Goal: Information Seeking & Learning: Learn about a topic

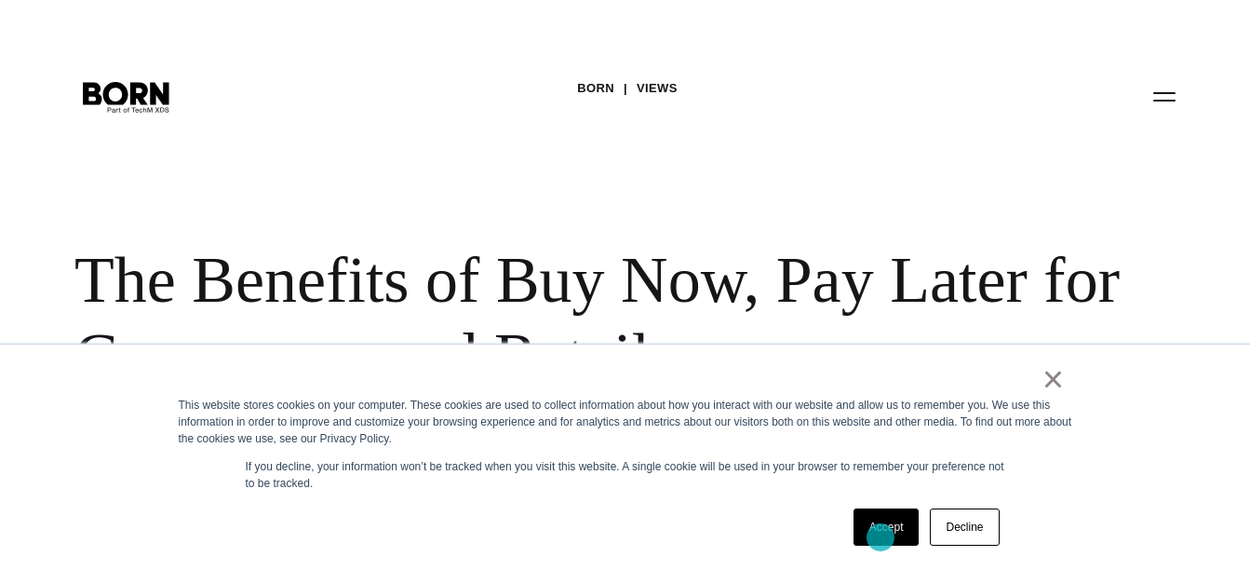
click at [881, 537] on link "Accept" at bounding box center [887, 526] width 66 height 37
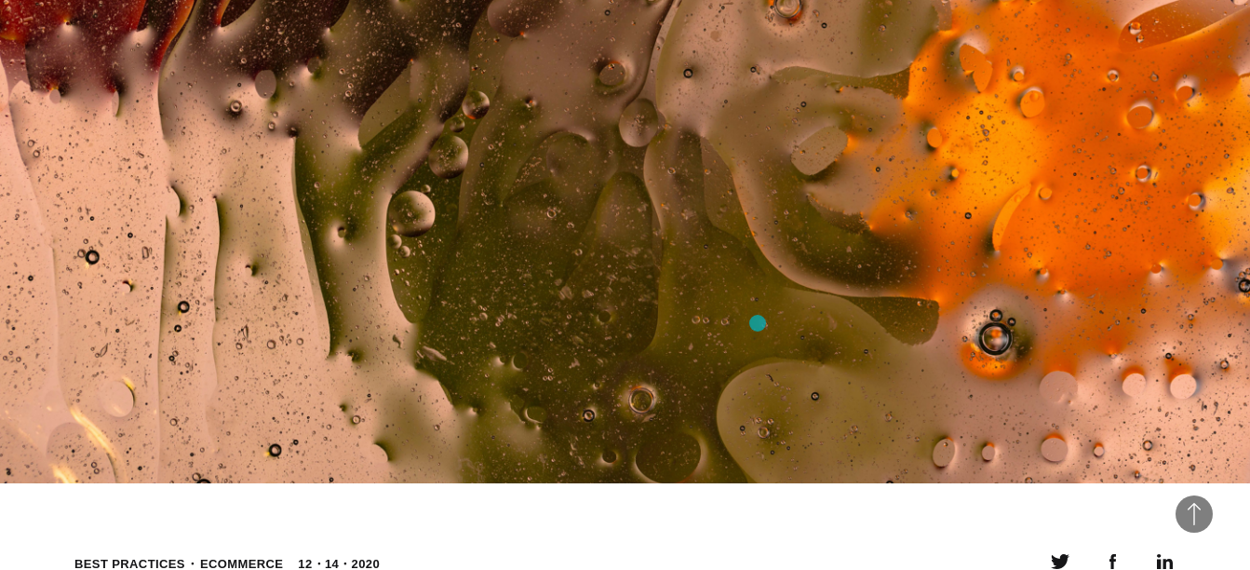
scroll to position [1305, 0]
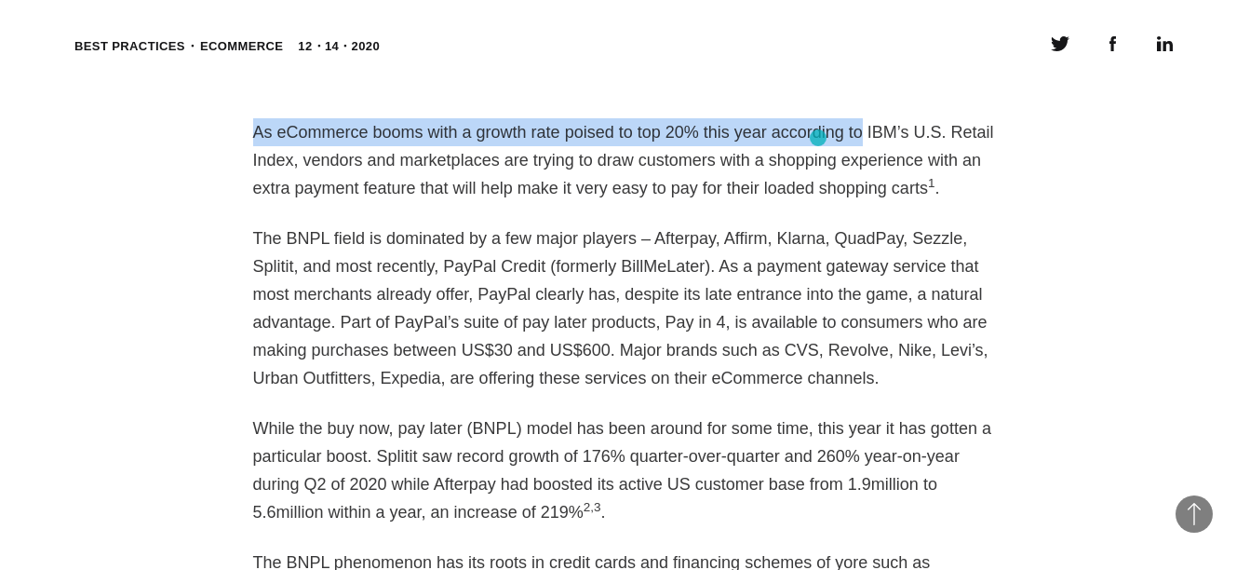
drag, startPoint x: 256, startPoint y: 134, endPoint x: 839, endPoint y: 138, distance: 582.8
click at [839, 138] on p "As eCommerce booms with a growth rate poised to top 20% this year according to …" at bounding box center [625, 160] width 745 height 84
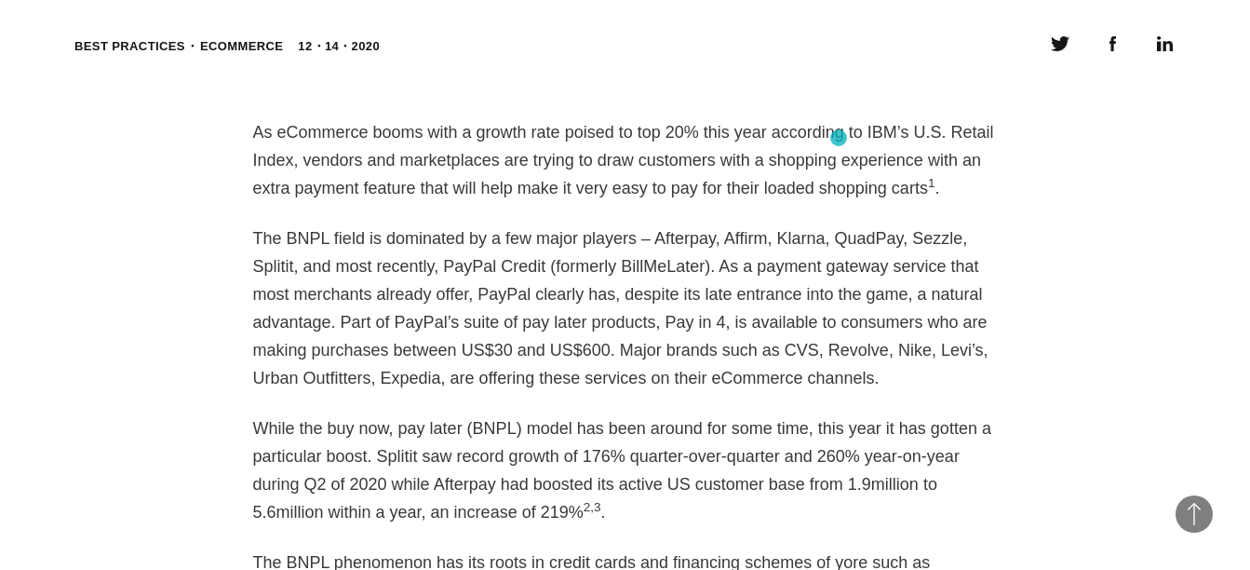
click at [847, 138] on p "As eCommerce booms with a growth rate poised to top 20% this year according to …" at bounding box center [625, 160] width 745 height 84
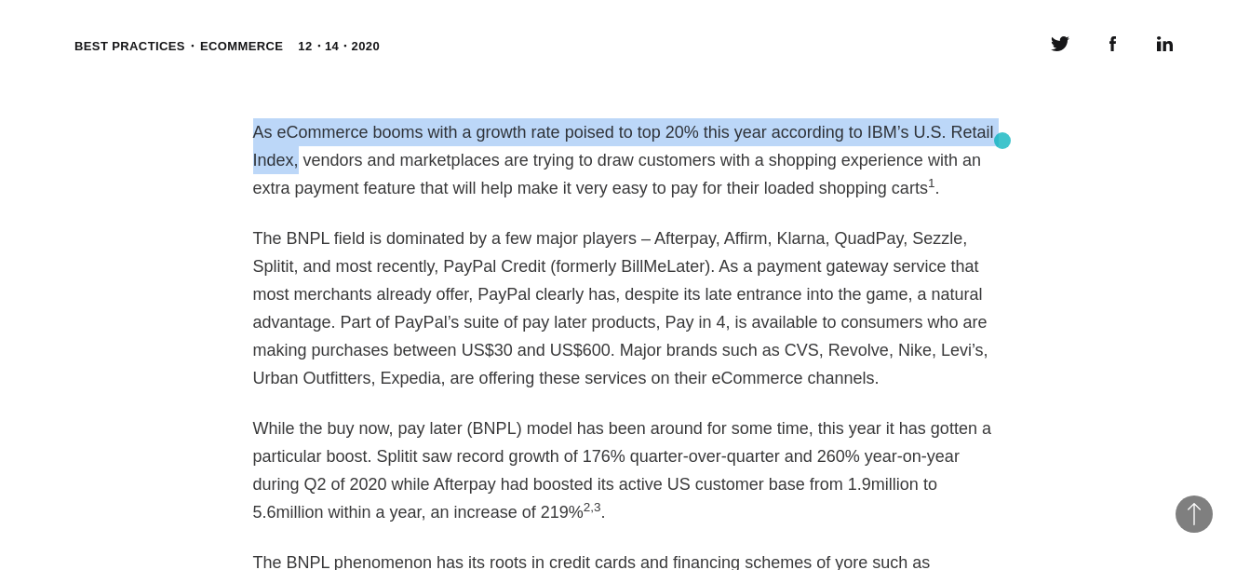
drag, startPoint x: 253, startPoint y: 138, endPoint x: 1003, endPoint y: 141, distance: 749.4
copy p "As eCommerce booms with a growth rate poised to top 20% this year according to …"
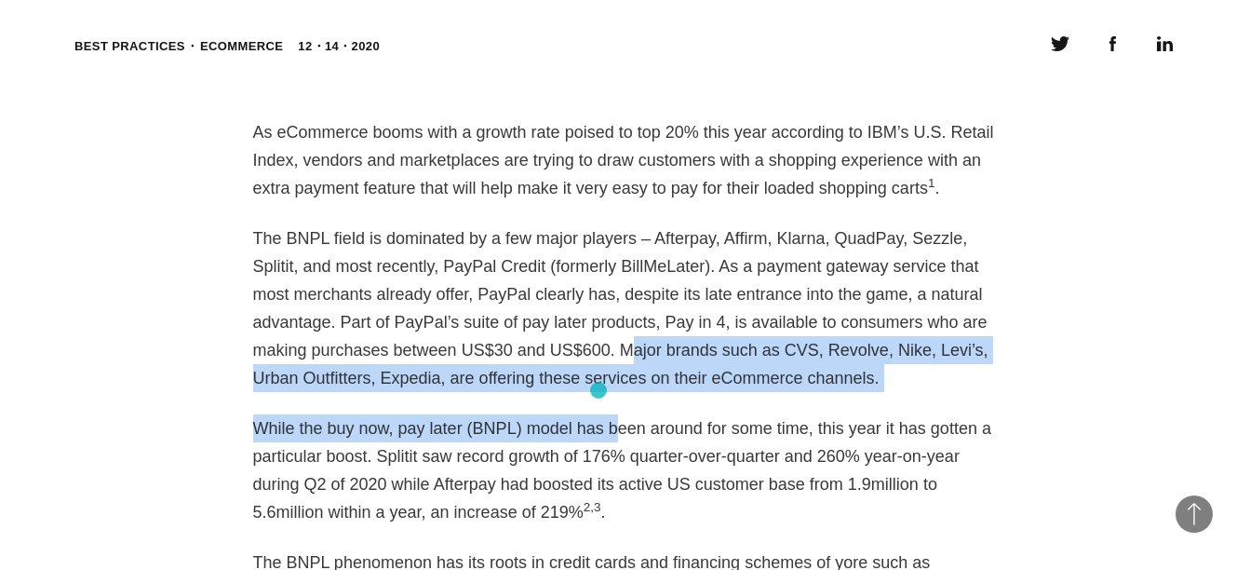
drag, startPoint x: 409, startPoint y: 356, endPoint x: 595, endPoint y: 390, distance: 189.4
click at [595, 390] on p "The BNPL field is dominated by a few major players – Afterpay, Affirm, Klarna, …" at bounding box center [625, 308] width 745 height 168
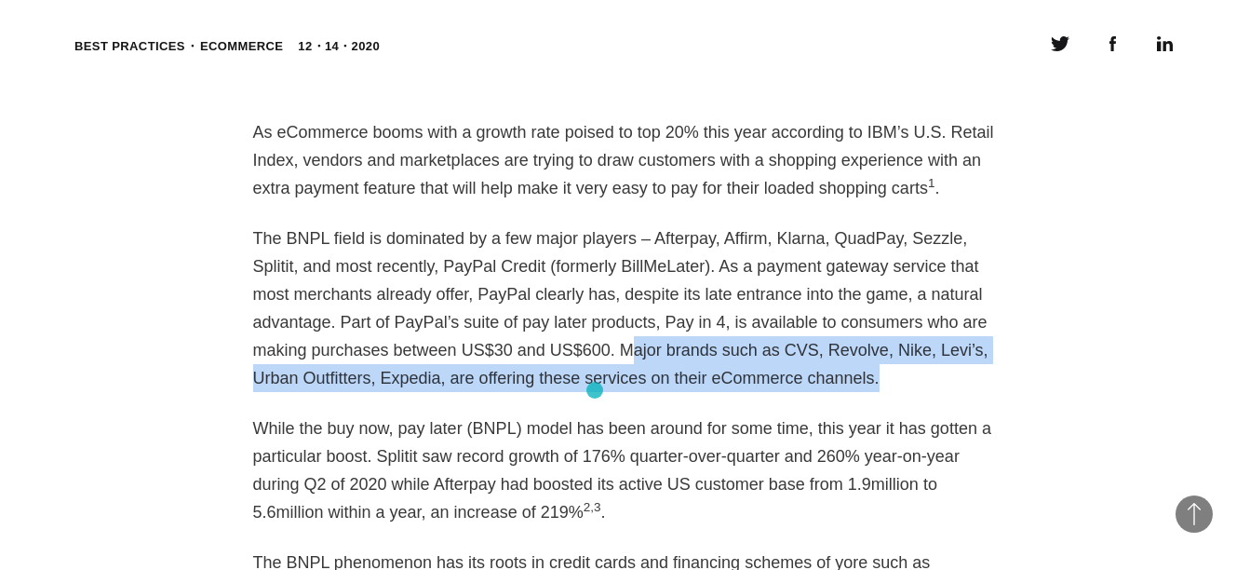
click at [425, 364] on p "The BNPL field is dominated by a few major players – Afterpay, Affirm, Klarna, …" at bounding box center [625, 308] width 745 height 168
drag, startPoint x: 402, startPoint y: 354, endPoint x: 593, endPoint y: 387, distance: 193.8
click at [593, 387] on p "The BNPL field is dominated by a few major players – Afterpay, Affirm, Klarna, …" at bounding box center [625, 308] width 745 height 168
copy p "Major brands such as CVS, Revolve, Nike, Levi’s, Urban Outfitters, Expedia, are…"
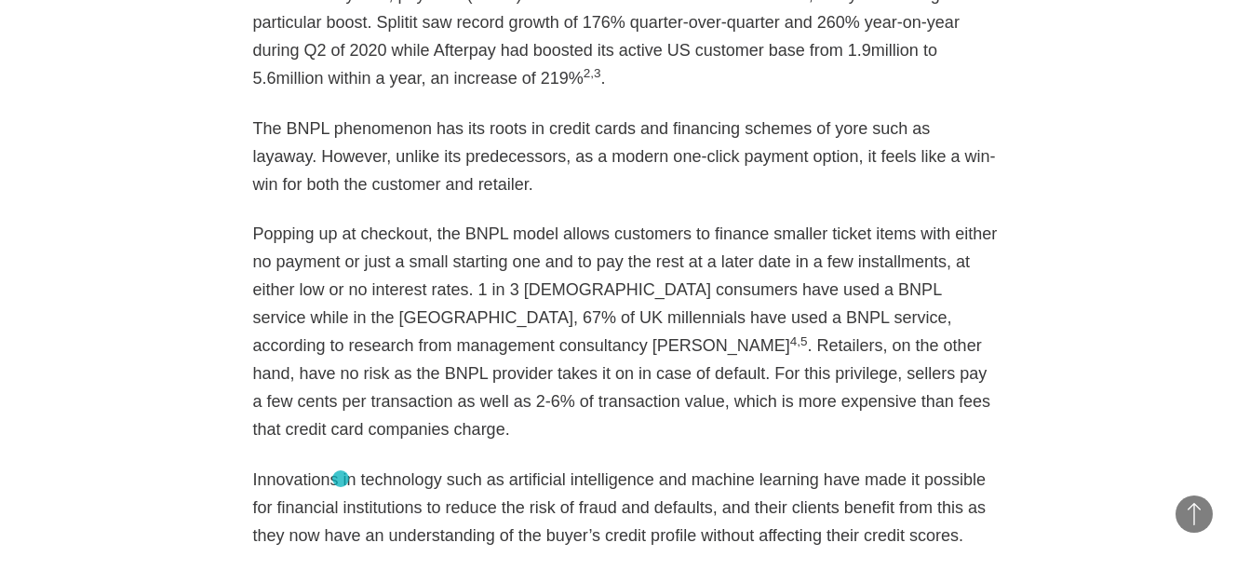
scroll to position [1742, 0]
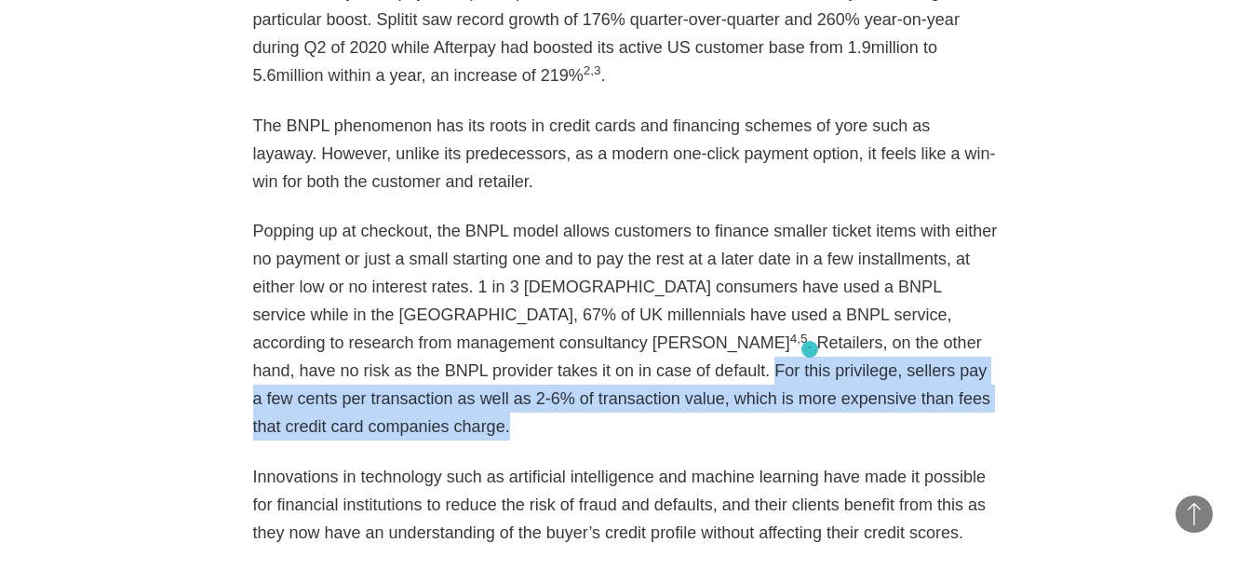
drag, startPoint x: 497, startPoint y: 398, endPoint x: 810, endPoint y: 349, distance: 316.5
click at [810, 349] on p "Popping up at checkout, the BNPL model allows customers to finance smaller tick…" at bounding box center [625, 328] width 745 height 223
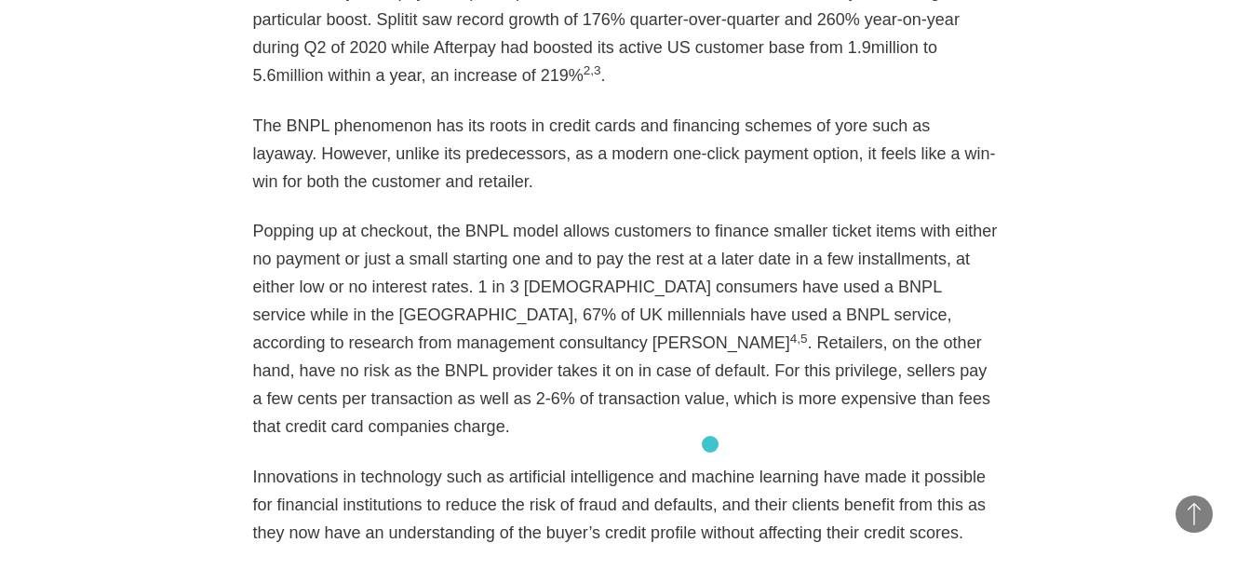
click at [710, 463] on p "Innovations in technology such as artificial intelligence and machine learning …" at bounding box center [625, 505] width 745 height 84
drag, startPoint x: 579, startPoint y: 382, endPoint x: 721, endPoint y: 361, distance: 143.0
click at [721, 361] on p "Popping up at checkout, the BNPL model allows customers to finance smaller tick…" at bounding box center [625, 328] width 745 height 223
click at [519, 389] on p "Popping up at checkout, the BNPL model allows customers to finance smaller tick…" at bounding box center [625, 328] width 745 height 223
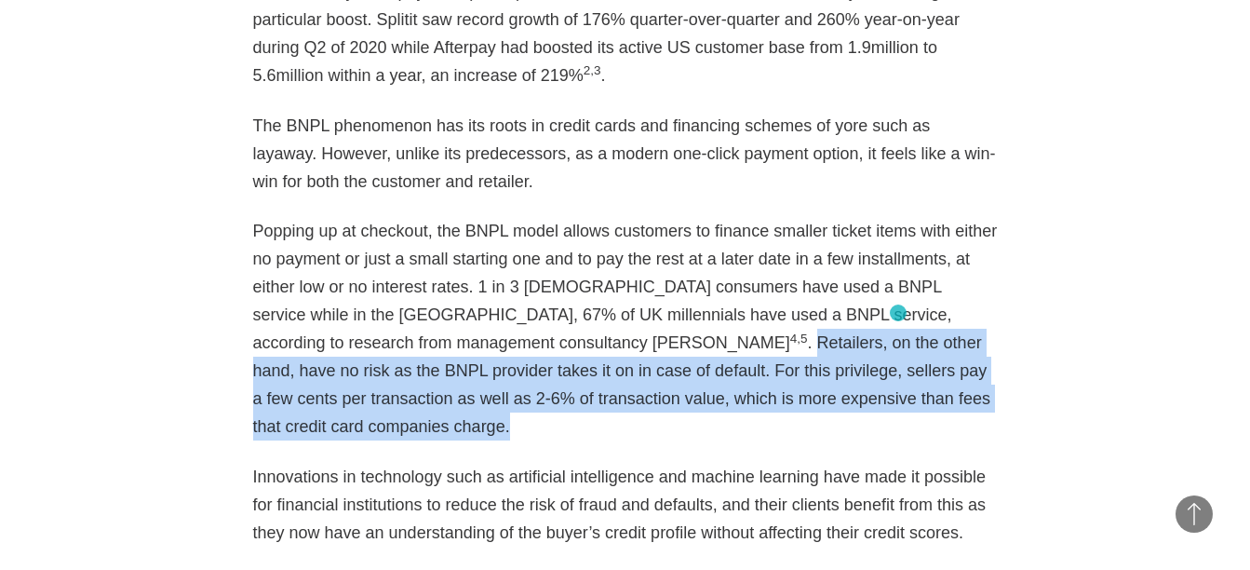
drag, startPoint x: 508, startPoint y: 405, endPoint x: 899, endPoint y: 314, distance: 401.5
click at [899, 314] on p "Popping up at checkout, the BNPL model allows customers to finance smaller tick…" at bounding box center [625, 328] width 745 height 223
copy p "Retailers, on the other hand, have no risk as the BNPL provider takes it on in …"
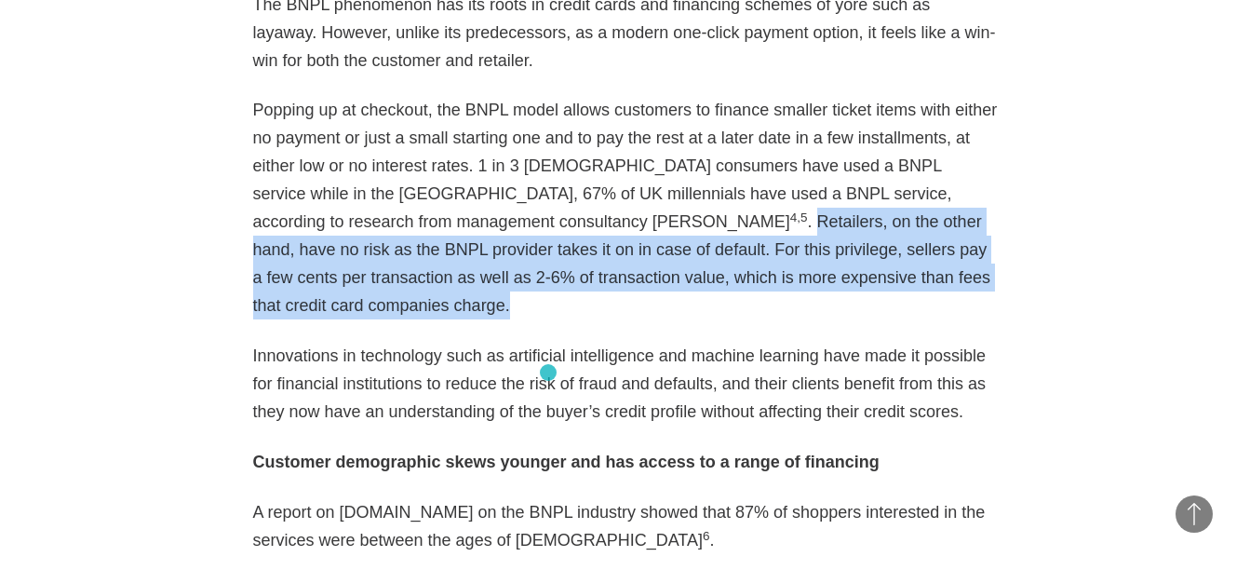
scroll to position [1871, 0]
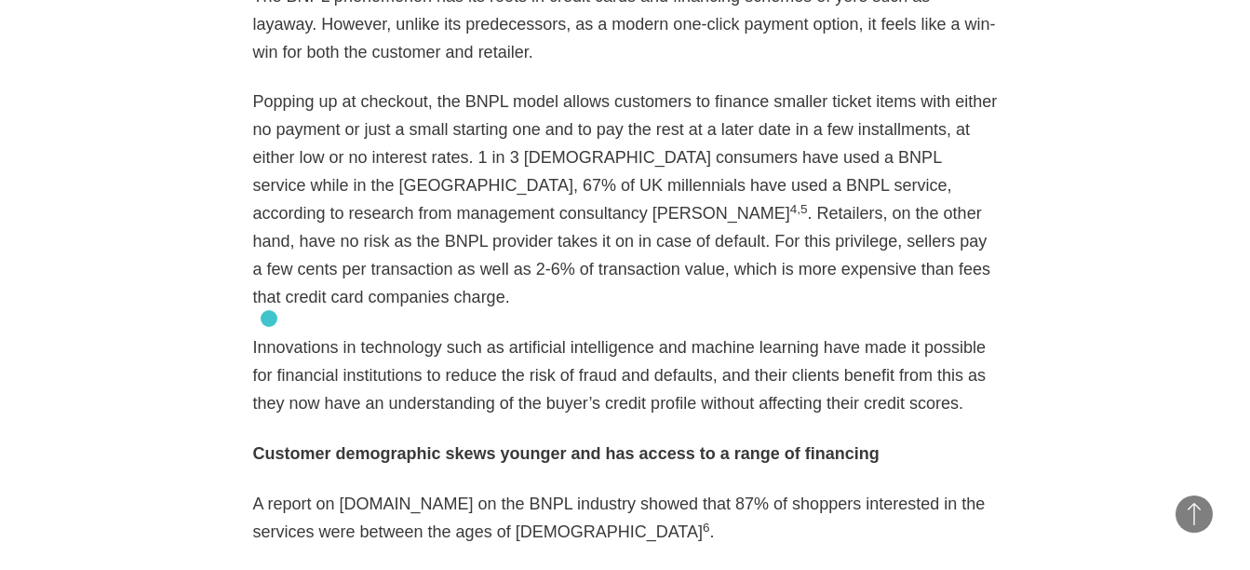
click at [269, 333] on p "Innovations in technology such as artificial intelligence and machine learning …" at bounding box center [625, 375] width 745 height 84
drag, startPoint x: 251, startPoint y: 323, endPoint x: 864, endPoint y: 382, distance: 615.4
copy p "Innovations in technology such as artificial intelligence and machine learning …"
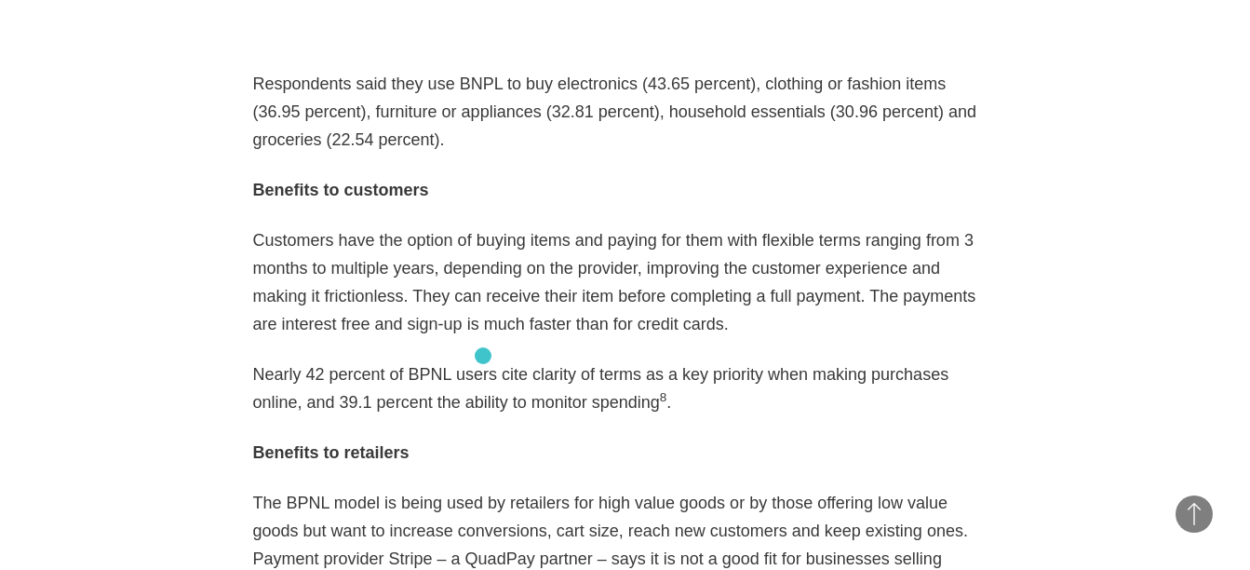
scroll to position [2974, 0]
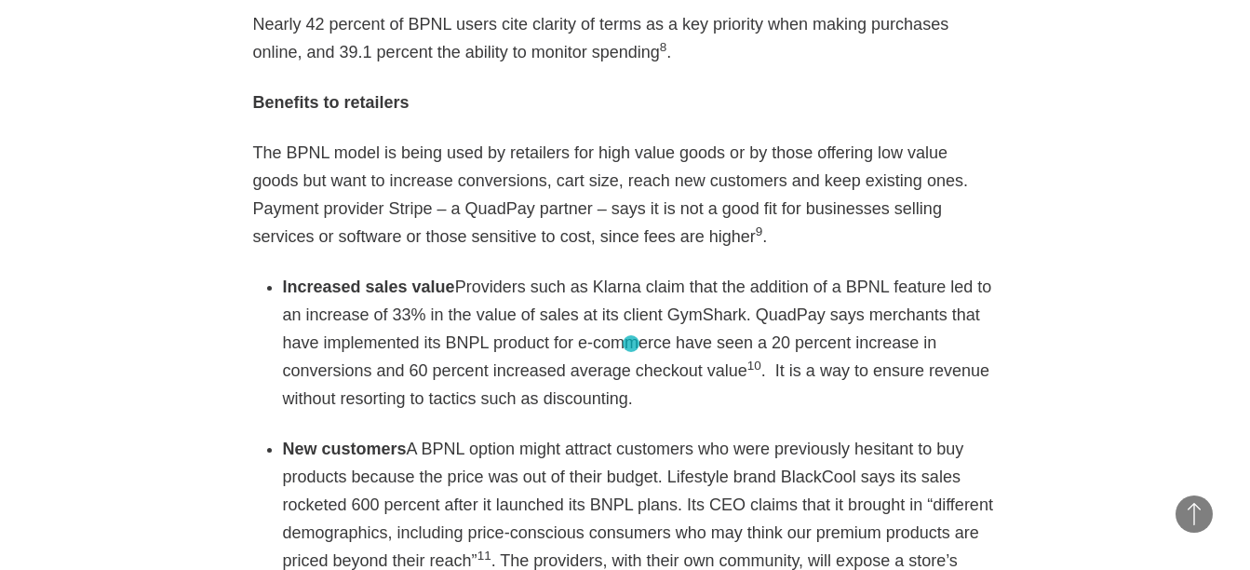
drag, startPoint x: 623, startPoint y: 317, endPoint x: 631, endPoint y: 344, distance: 28.3
click at [631, 344] on li "Increased sales value Providers such as Klarna claim that the addition of a BPN…" at bounding box center [640, 343] width 715 height 140
copy li "It is a way to ensure revenue without resorting to tactics such as discounting."
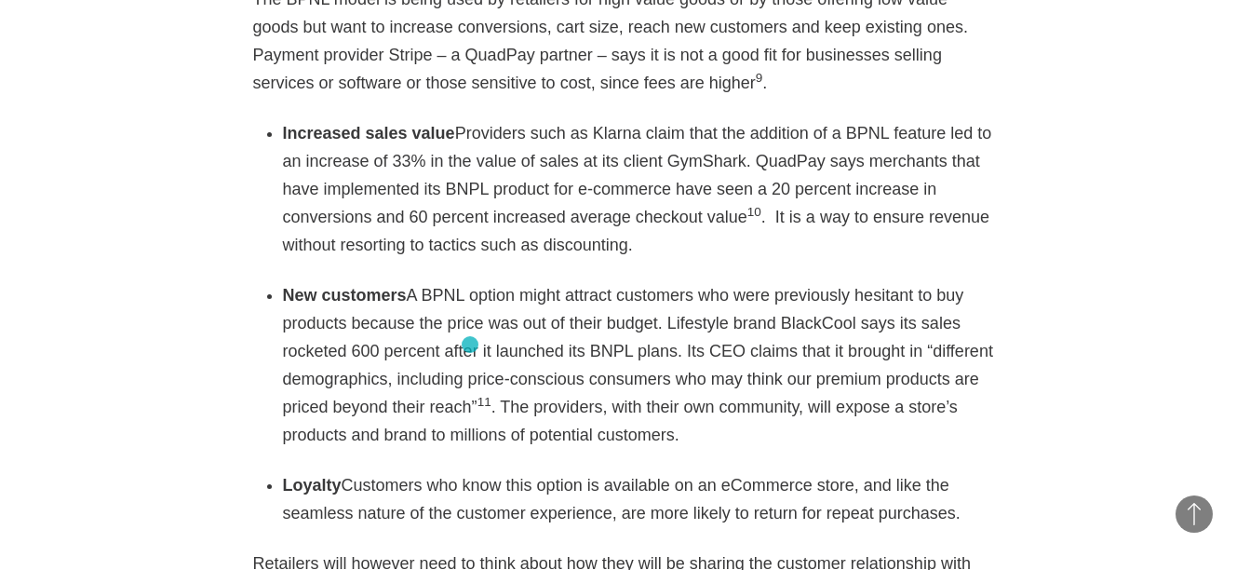
scroll to position [3130, 0]
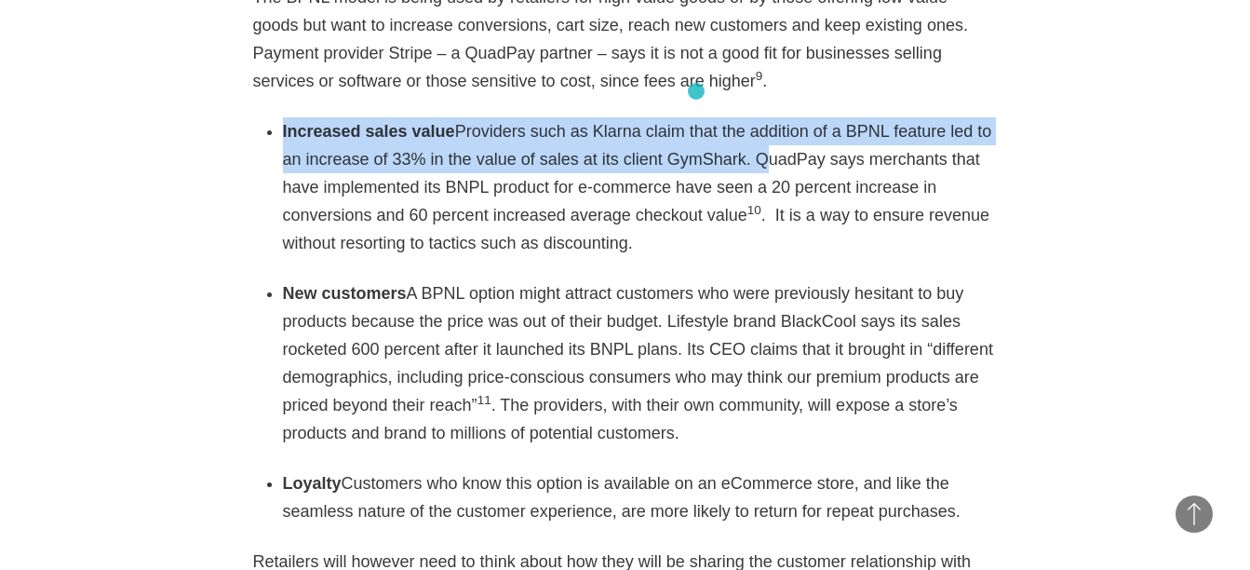
drag, startPoint x: 281, startPoint y: 75, endPoint x: 696, endPoint y: 91, distance: 415.5
click at [696, 91] on div "As eCommerce booms with a growth rate poised to top 20% this year according to …" at bounding box center [625, 146] width 745 height 3705
copy li "Increased sales value Providers such as Klarna claim that the addition of a BPN…"
drag, startPoint x: 278, startPoint y: 427, endPoint x: 914, endPoint y: 464, distance: 636.9
click at [914, 464] on div "As eCommerce booms with a growth rate poised to top 20% this year according to …" at bounding box center [625, 146] width 745 height 3705
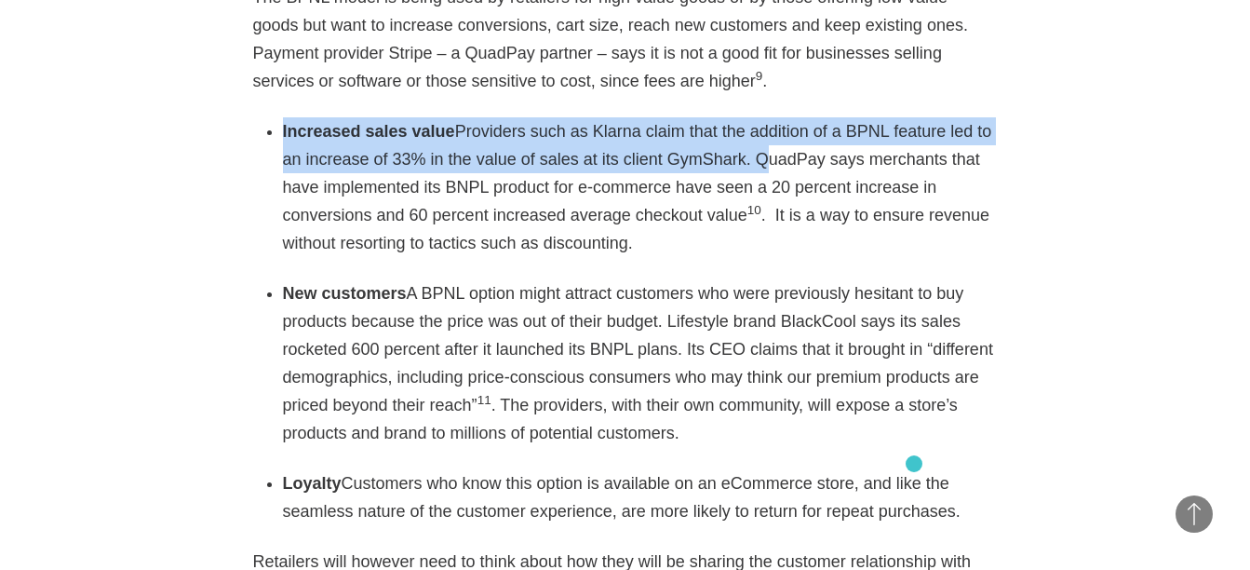
copy li "Loyalty Customers who know this option is available on an eCommerce store, and …"
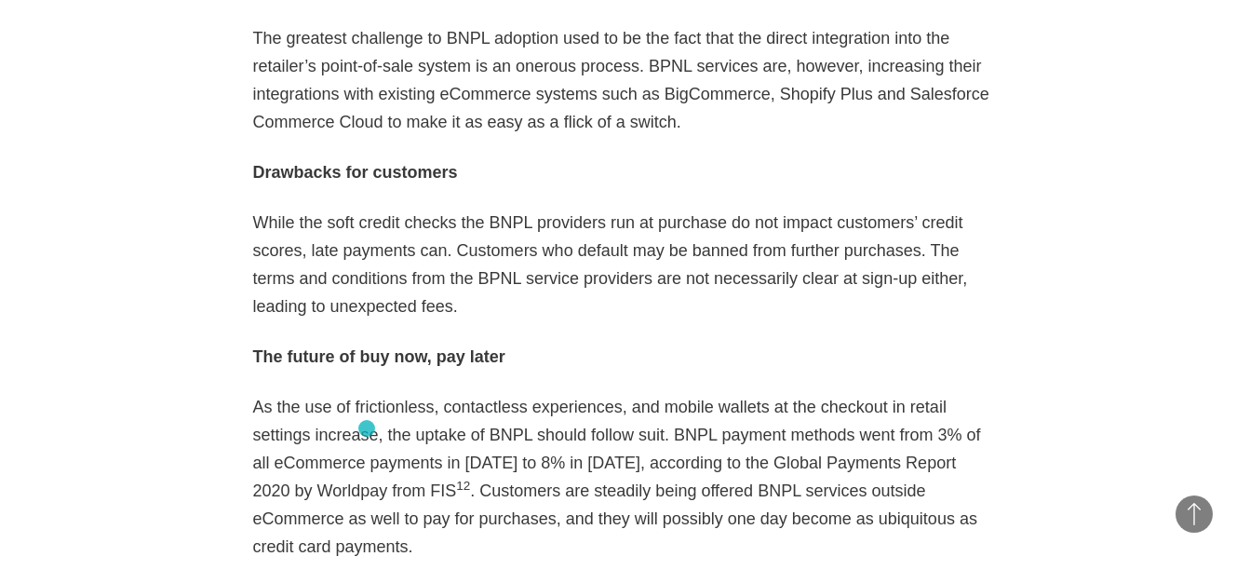
scroll to position [3782, 0]
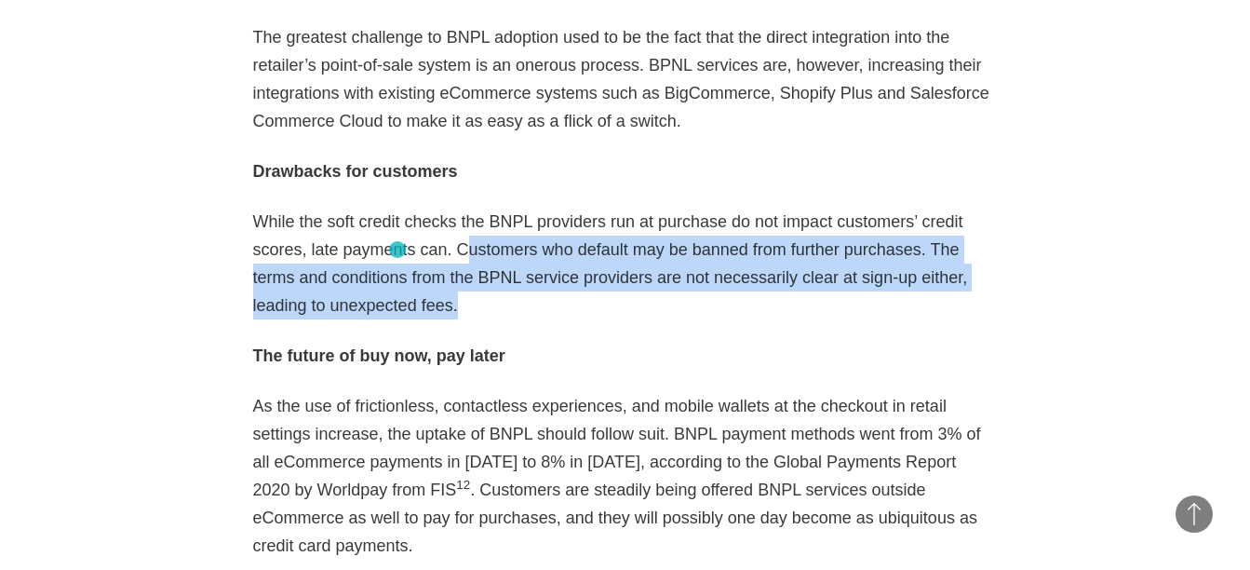
drag, startPoint x: 394, startPoint y: 196, endPoint x: 398, endPoint y: 249, distance: 54.1
click at [398, 249] on p "While the soft credit checks the BNPL providers run at purchase do not impact c…" at bounding box center [625, 264] width 745 height 112
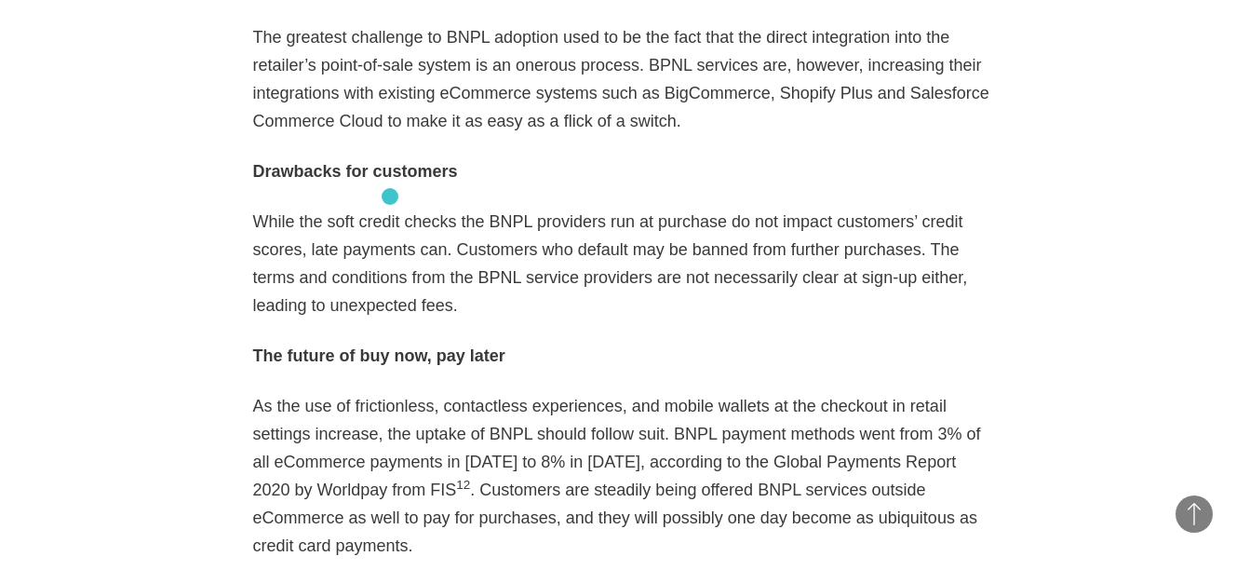
drag, startPoint x: 398, startPoint y: 249, endPoint x: 390, endPoint y: 196, distance: 53.6
click at [390, 208] on p "While the soft credit checks the BNPL providers run at purchase do not impact c…" at bounding box center [625, 264] width 745 height 112
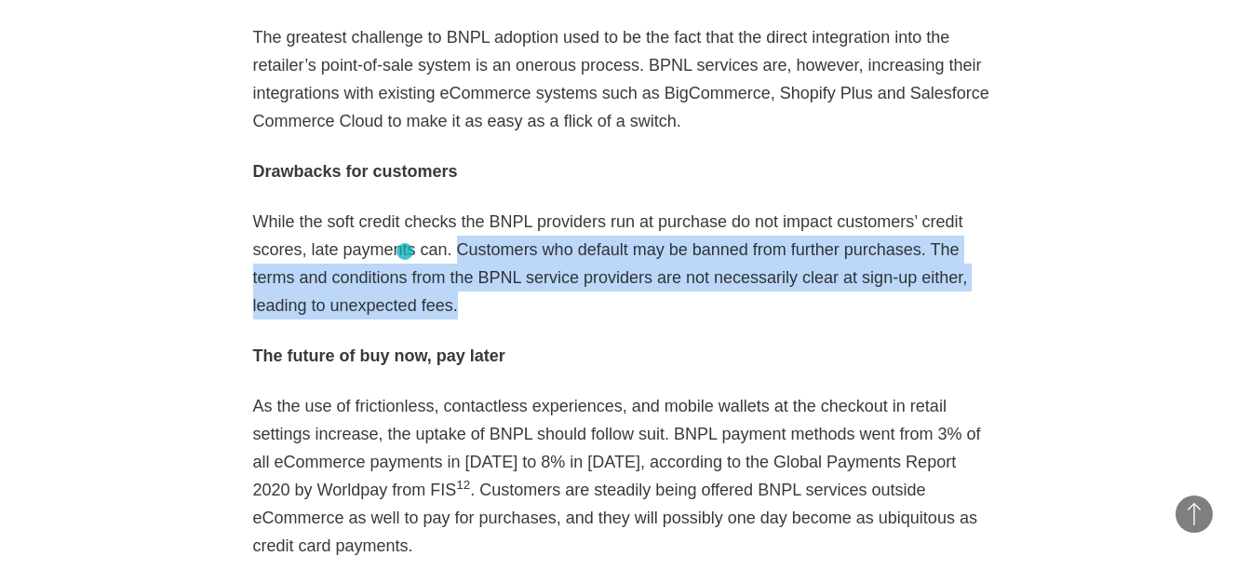
drag, startPoint x: 390, startPoint y: 196, endPoint x: 405, endPoint y: 253, distance: 58.7
click at [405, 253] on p "While the soft credit checks the BNPL providers run at purchase do not impact c…" at bounding box center [625, 264] width 745 height 112
copy p "Customers who default may be banned from further purchases. The terms and condi…"
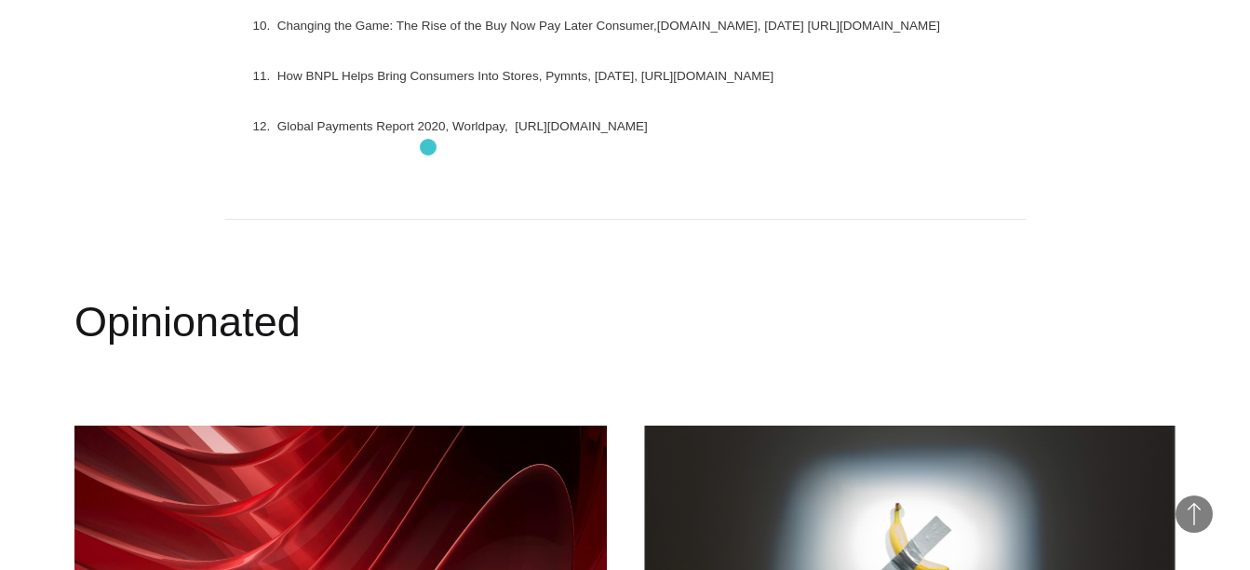
scroll to position [4984, 0]
